Goal: Task Accomplishment & Management: Manage account settings

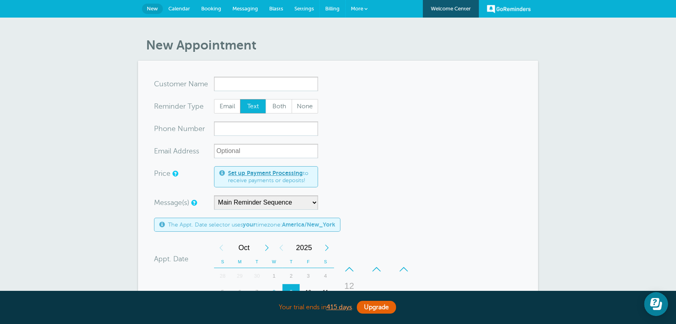
drag, startPoint x: 325, startPoint y: 5, endPoint x: 374, endPoint y: 59, distance: 72.7
click at [325, 5] on link "Billing" at bounding box center [332, 9] width 26 height 18
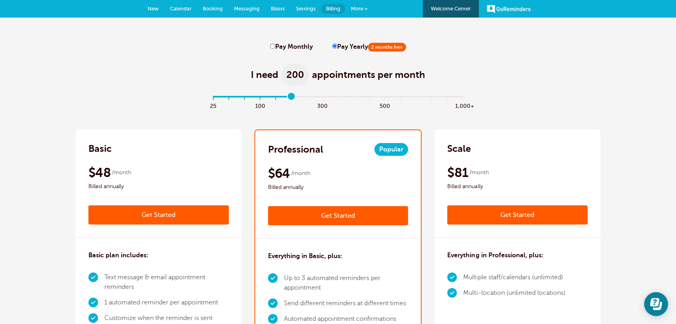
drag, startPoint x: 216, startPoint y: 100, endPoint x: 289, endPoint y: 101, distance: 72.4
click at [289, 99] on input "range" at bounding box center [338, 99] width 259 height 2
drag, startPoint x: 204, startPoint y: 73, endPoint x: 223, endPoint y: 80, distance: 20.6
click at [205, 73] on div "I need 200 appointments per month" at bounding box center [338, 70] width 524 height 39
drag, startPoint x: 292, startPoint y: 97, endPoint x: 274, endPoint y: 99, distance: 17.8
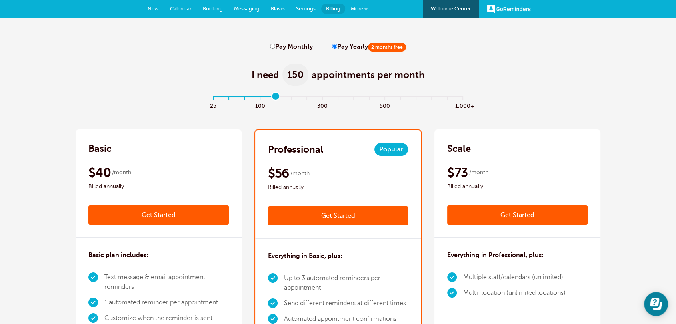
click at [271, 98] on input "range" at bounding box center [338, 99] width 259 height 2
drag, startPoint x: 277, startPoint y: 96, endPoint x: 287, endPoint y: 97, distance: 10.0
type input "5"
click at [287, 98] on input "range" at bounding box center [338, 99] width 259 height 2
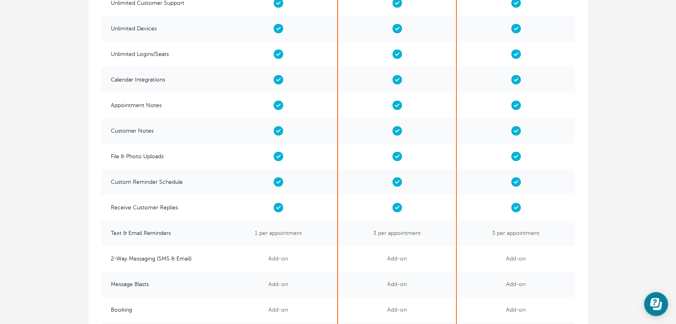
scroll to position [1762, 0]
